Goal: Information Seeking & Learning: Learn about a topic

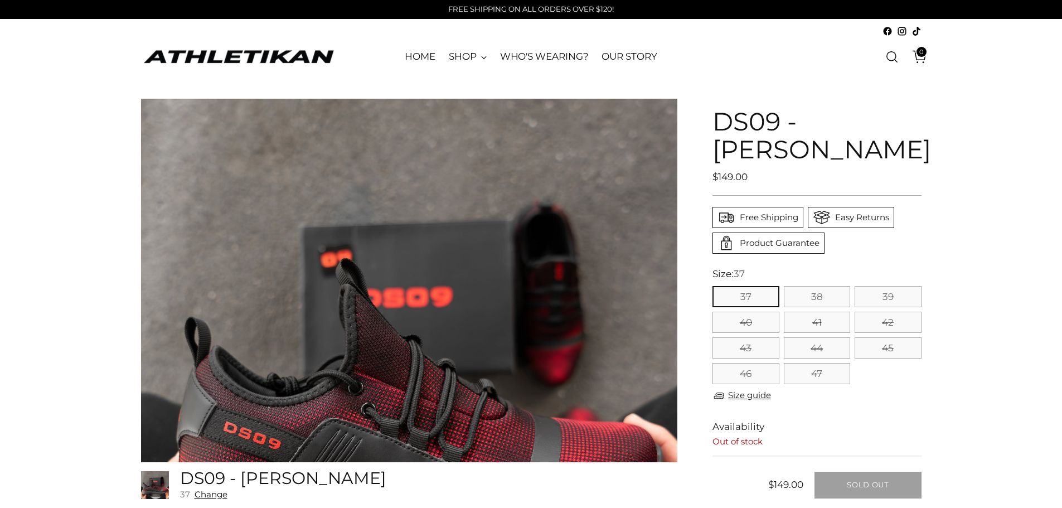
click at [278, 63] on img "ATHLETIKAN" at bounding box center [238, 56] width 195 height 17
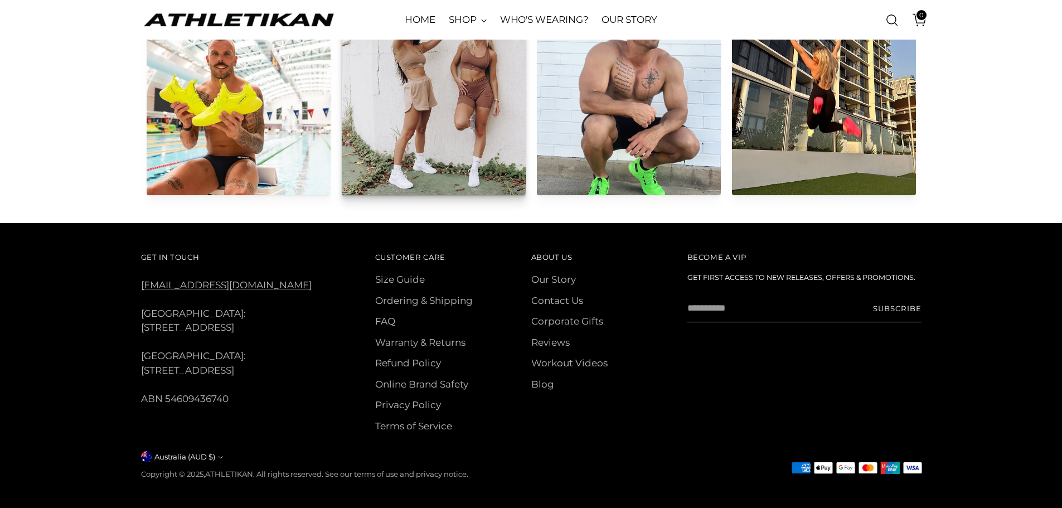
scroll to position [5585, 0]
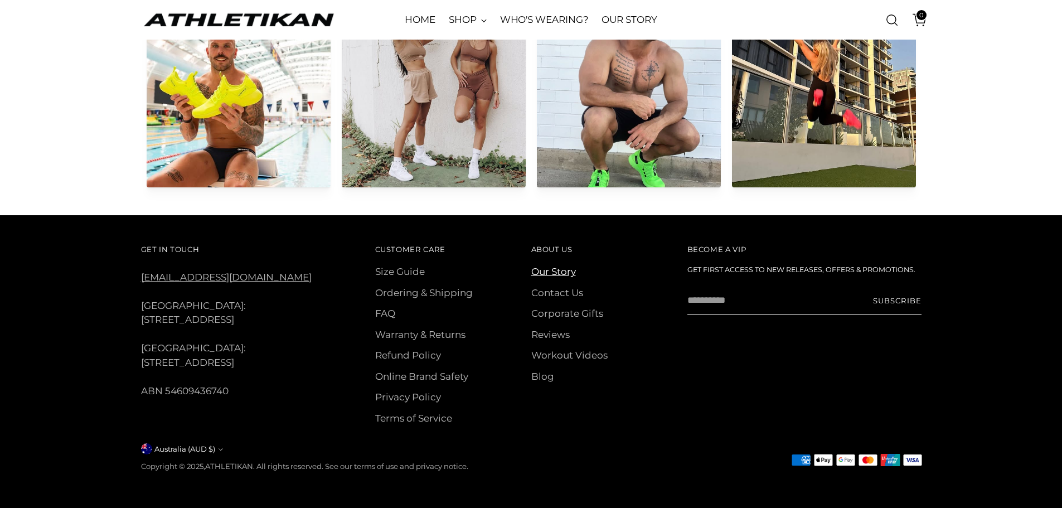
click at [546, 272] on link "Our Story" at bounding box center [553, 271] width 45 height 11
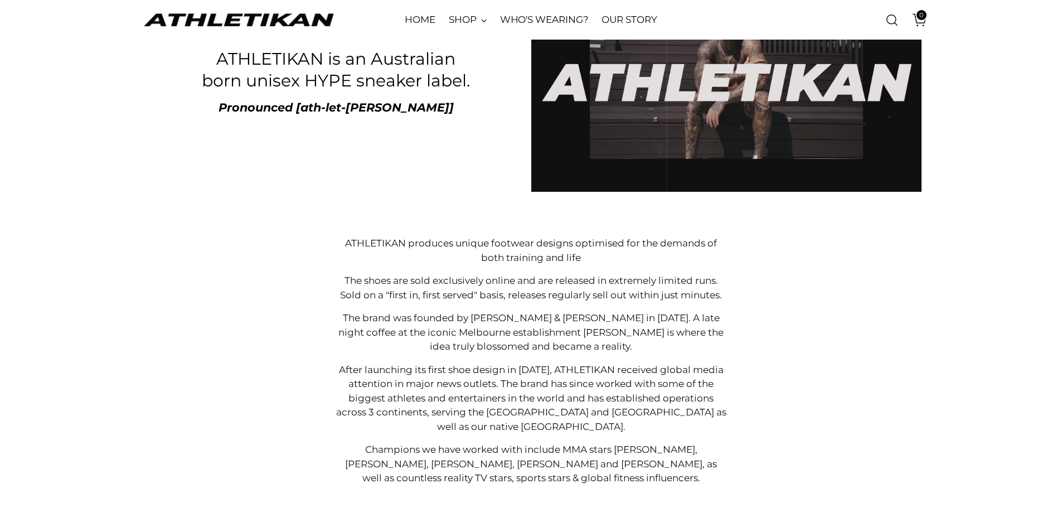
scroll to position [223, 0]
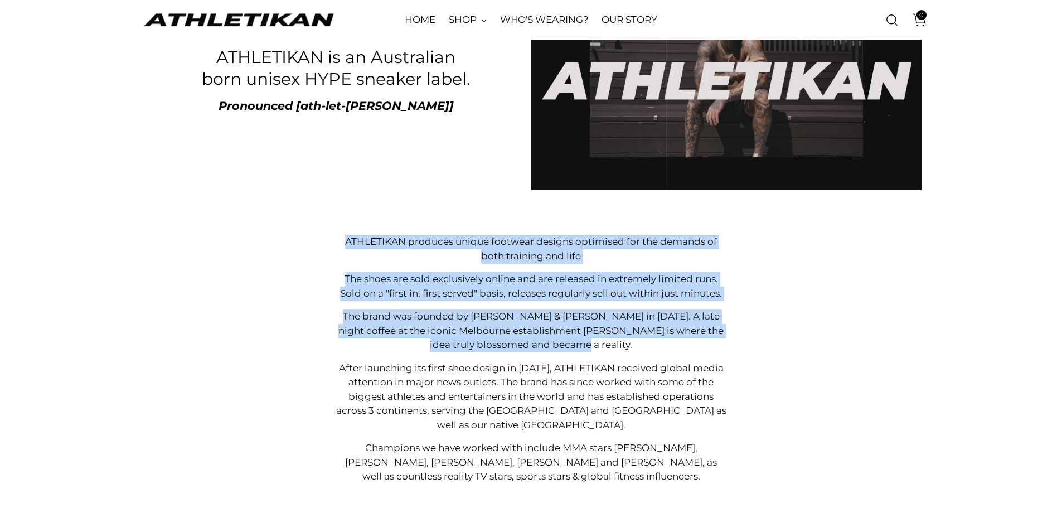
drag, startPoint x: 343, startPoint y: 240, endPoint x: 621, endPoint y: 342, distance: 296.1
click at [621, 342] on div "ATHLETIKAN produces unique footwear designs optimised for the demands of both t…" at bounding box center [531, 359] width 390 height 249
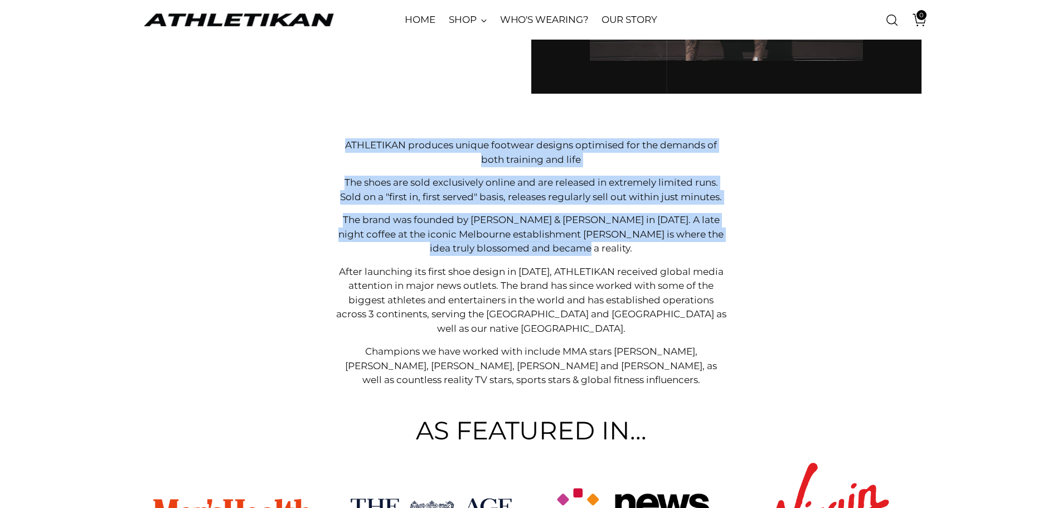
scroll to position [335, 0]
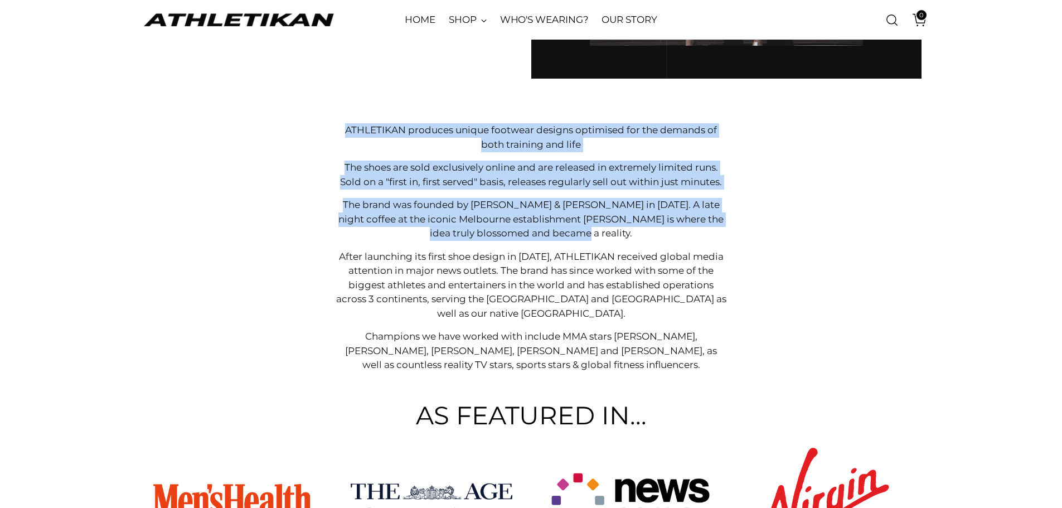
click at [528, 218] on p "The brand was founded by Joe Tambo & Robbie Ball in 2016. A late night coffee a…" at bounding box center [531, 219] width 390 height 43
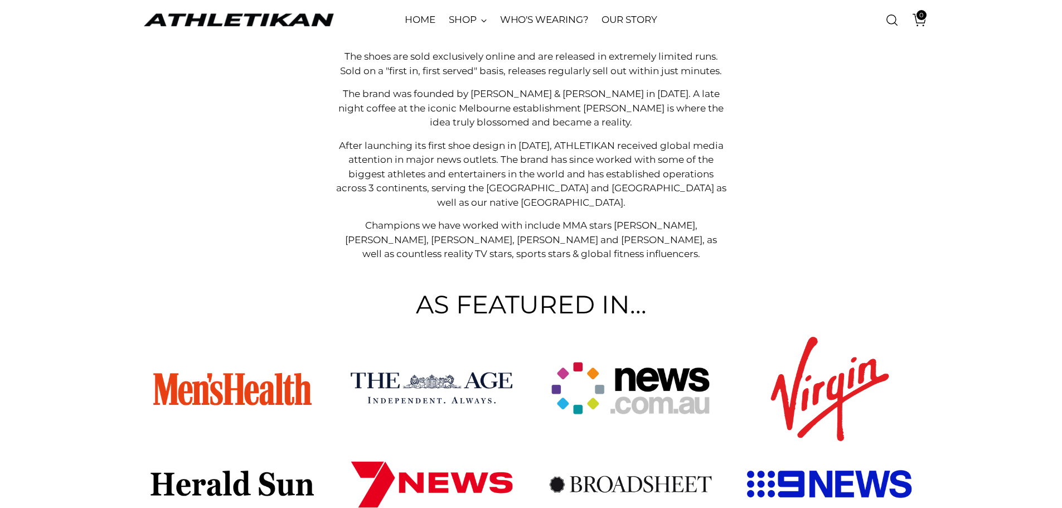
scroll to position [446, 0]
drag, startPoint x: 346, startPoint y: 144, endPoint x: 670, endPoint y: 242, distance: 339.1
click at [670, 242] on div "ATHLETIKAN produces unique footwear designs optimised for the demands of both t…" at bounding box center [531, 136] width 390 height 249
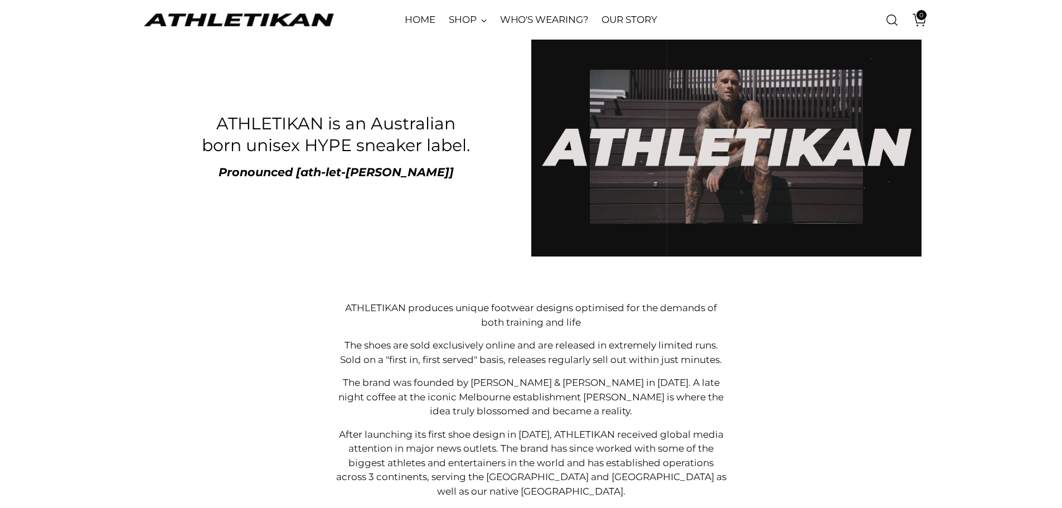
scroll to position [335, 0]
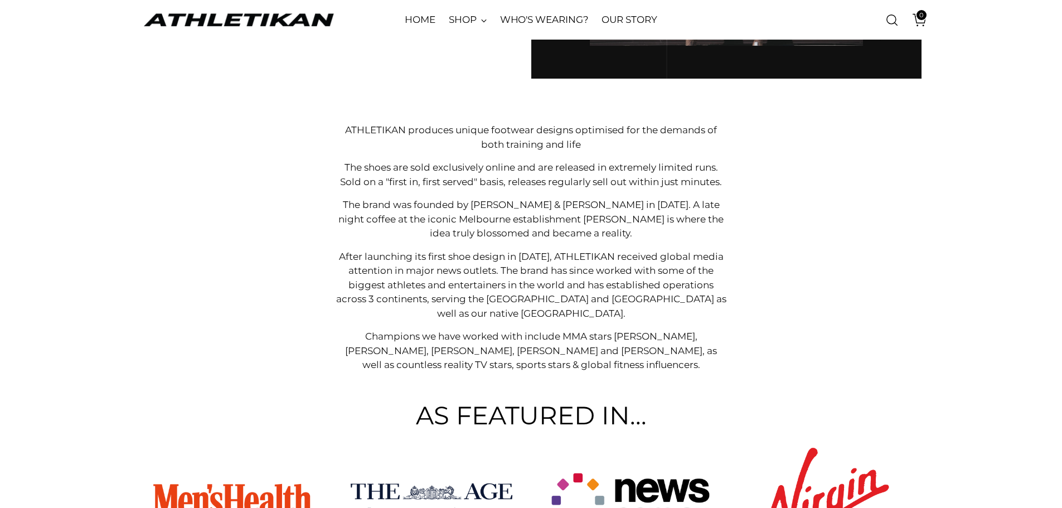
click at [469, 207] on p "The brand was founded by Joe Tambo & Robbie Ball in 2016. A late night coffee a…" at bounding box center [531, 219] width 390 height 43
drag, startPoint x: 469, startPoint y: 204, endPoint x: 519, endPoint y: 206, distance: 49.7
click at [519, 206] on p "The brand was founded by Joe Tambo & Robbie Ball in 2016. A late night coffee a…" at bounding box center [531, 219] width 390 height 43
drag, startPoint x: 531, startPoint y: 205, endPoint x: 586, endPoint y: 206, distance: 54.1
click at [586, 206] on p "The brand was founded by Joe Tambo & Robbie Ball in 2016. A late night coffee a…" at bounding box center [531, 219] width 390 height 43
